Goal: Information Seeking & Learning: Learn about a topic

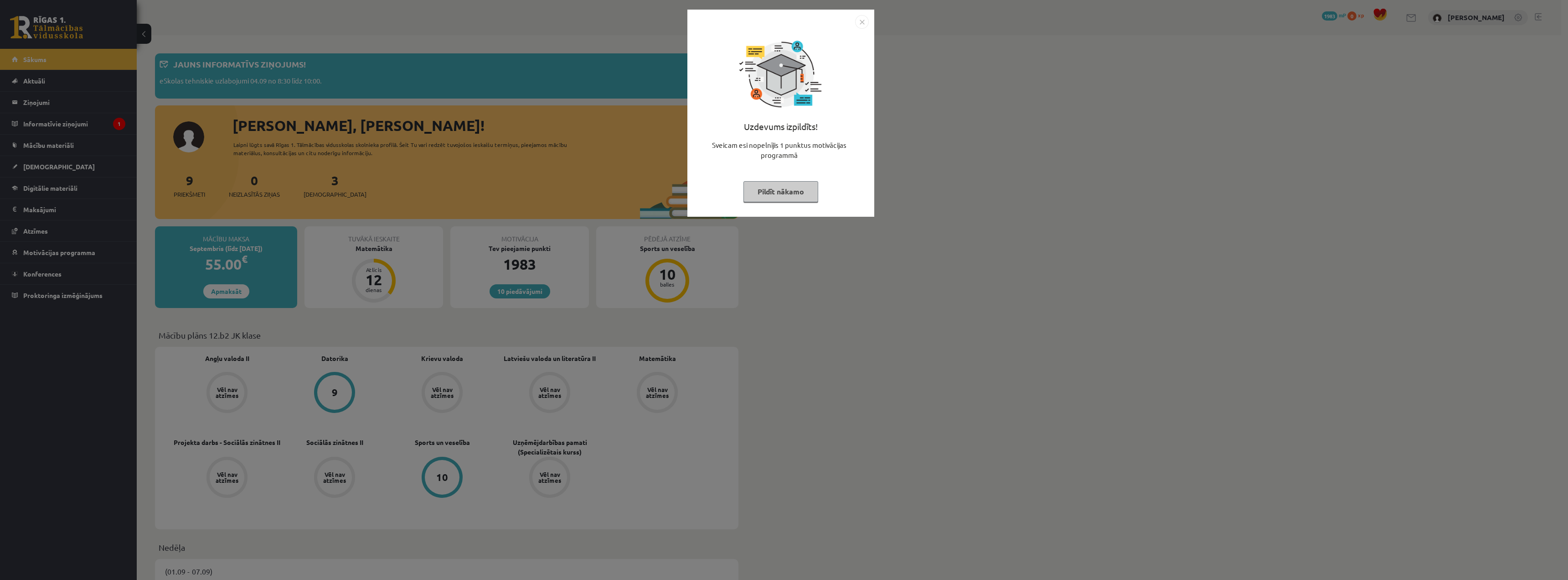
click at [766, 199] on button "Pildīt nākamo" at bounding box center [780, 192] width 75 height 21
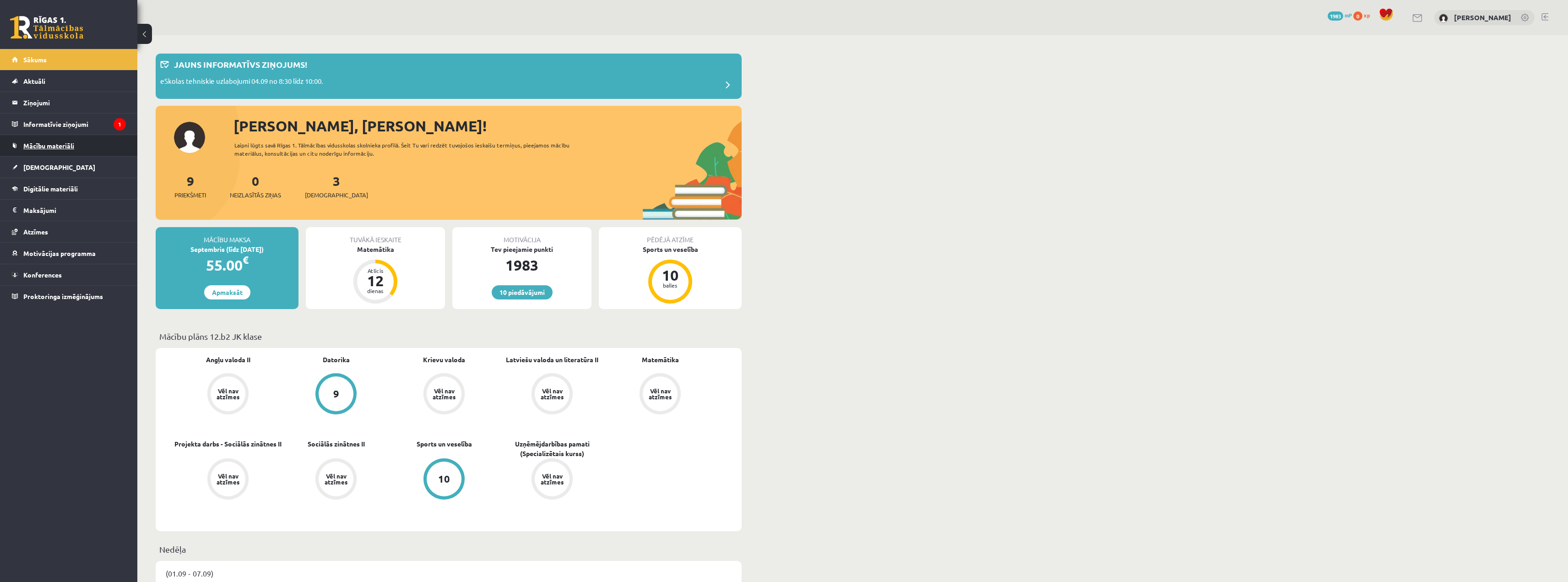
click at [61, 140] on link "Mācību materiāli" at bounding box center [68, 146] width 114 height 21
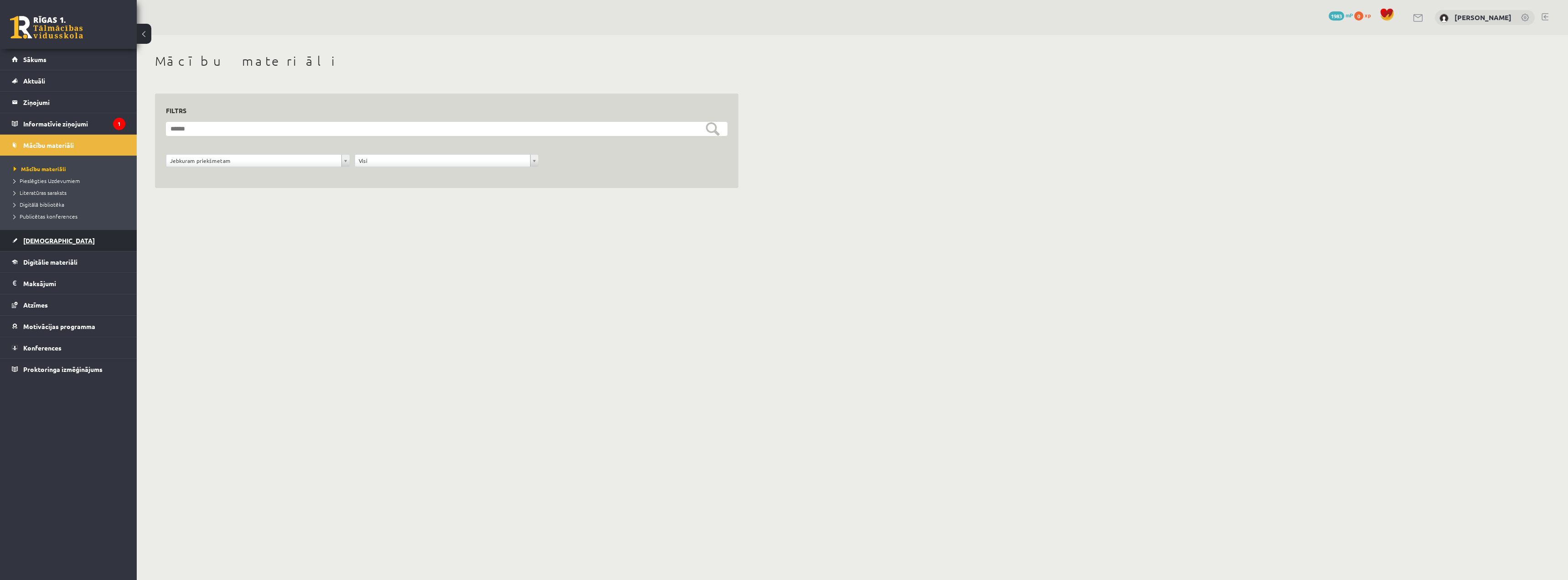
click at [26, 242] on span "[DEMOGRAPHIC_DATA]" at bounding box center [58, 239] width 71 height 8
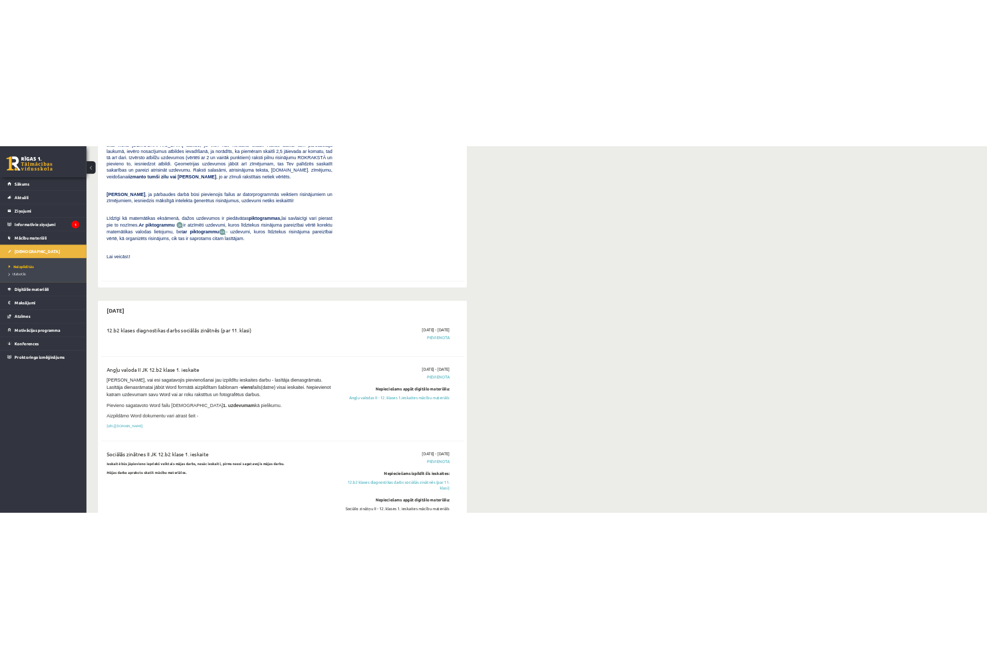
scroll to position [363, 0]
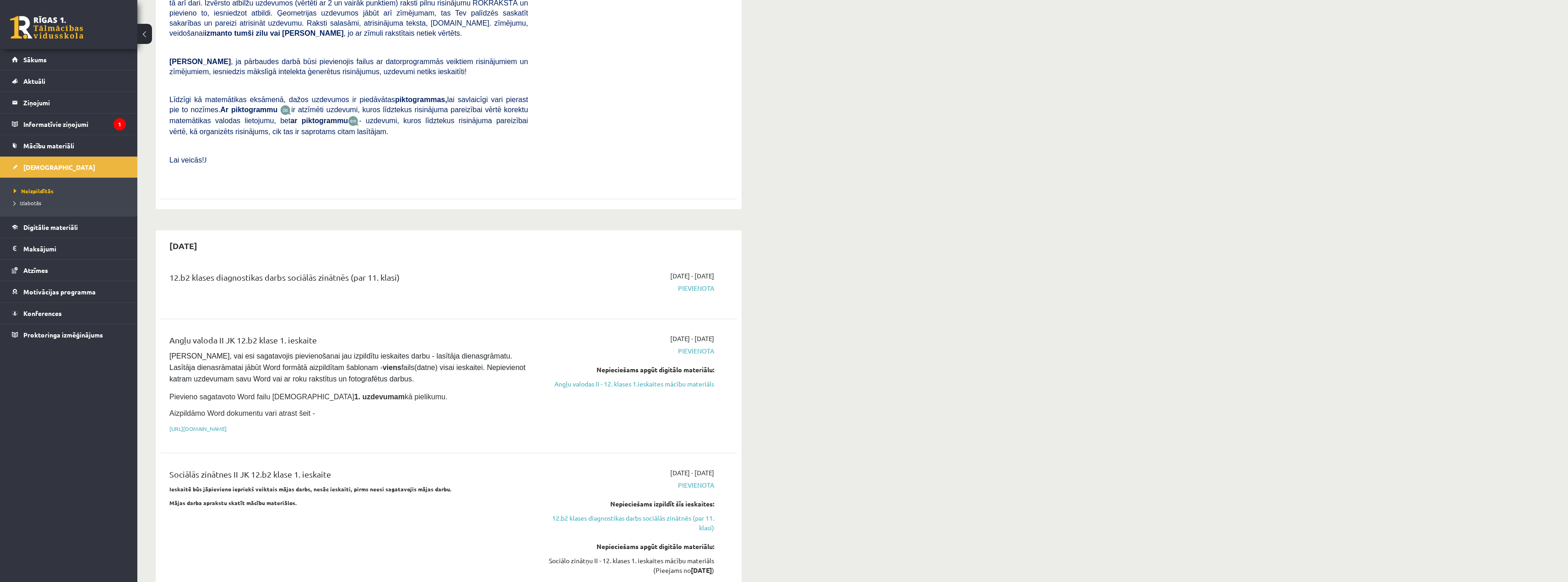
drag, startPoint x: 686, startPoint y: 364, endPoint x: 814, endPoint y: 35, distance: 353.0
click at [686, 379] on link "Angļu valodas II - 12. klases 1.ieskaites mācību materiāls" at bounding box center [627, 383] width 172 height 10
